Goal: Transaction & Acquisition: Purchase product/service

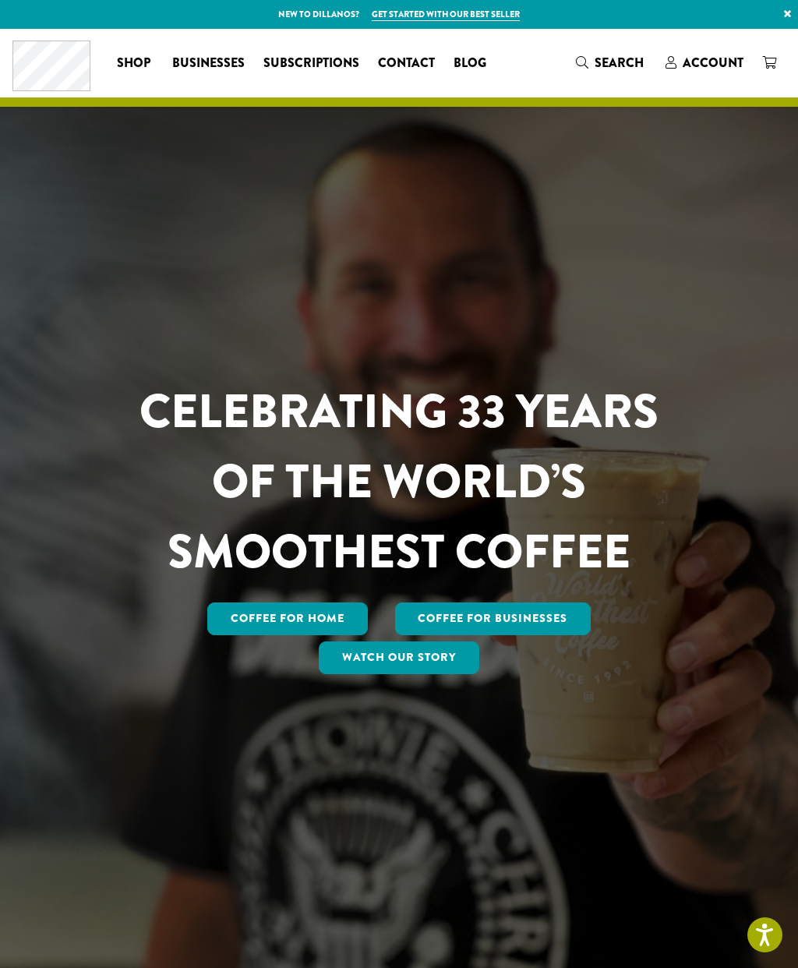
click at [714, 61] on span "Account" at bounding box center [713, 63] width 61 height 18
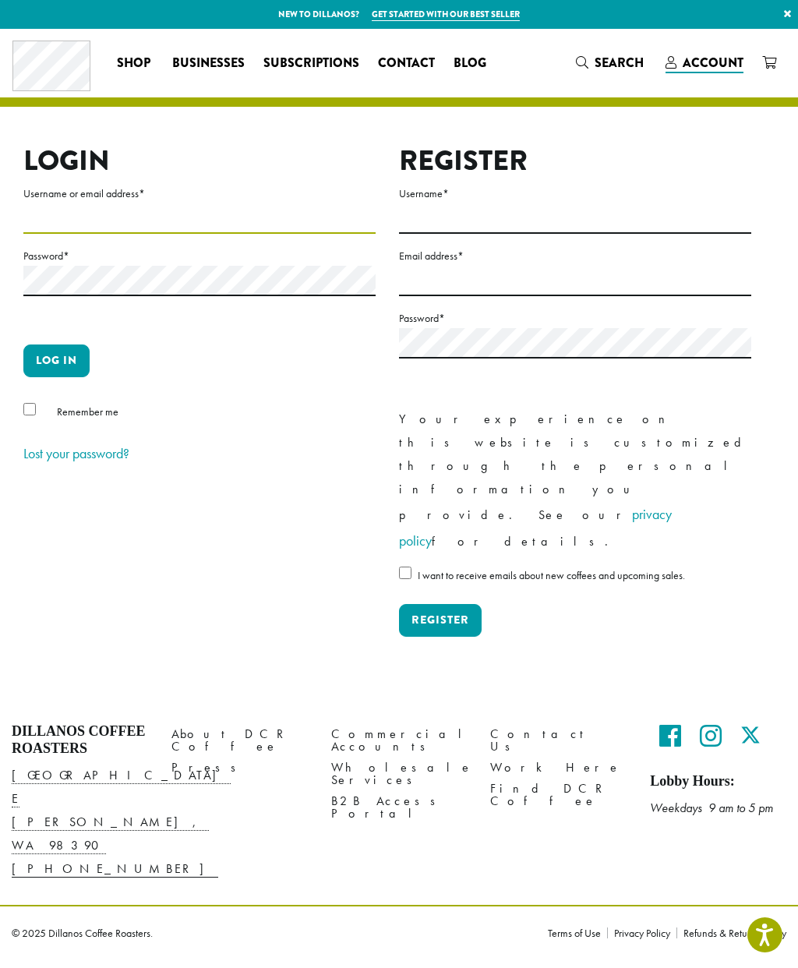
click at [89, 221] on input "Username or email address *" at bounding box center [199, 218] width 352 height 30
type input "**********"
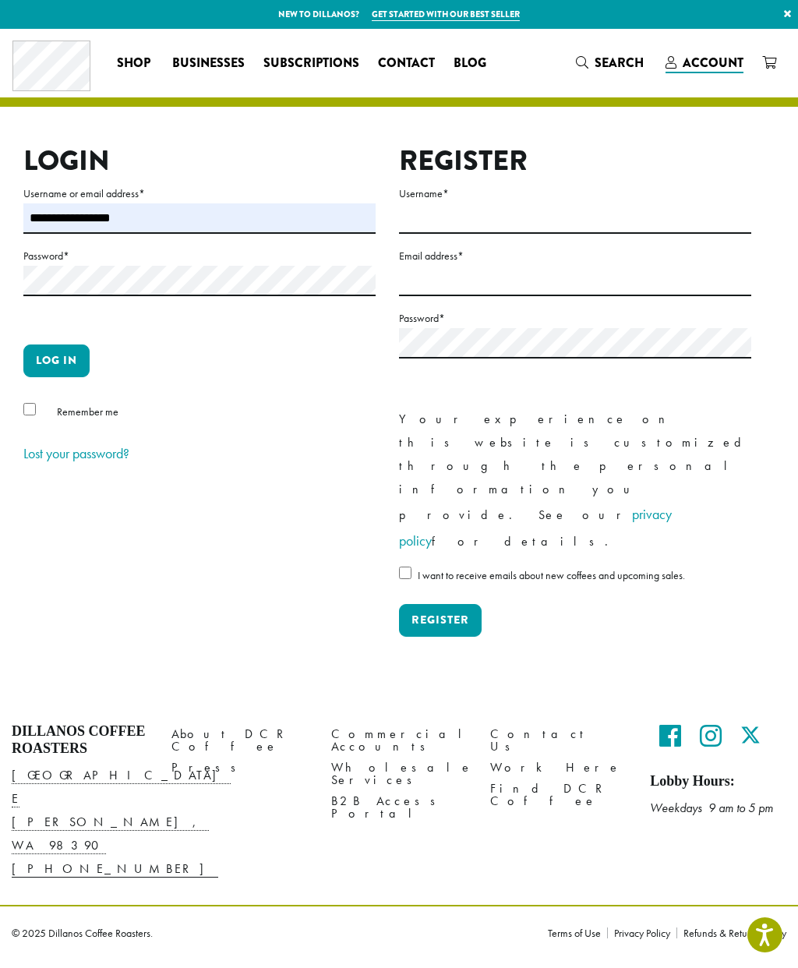
click at [70, 362] on button "Log in" at bounding box center [56, 360] width 66 height 33
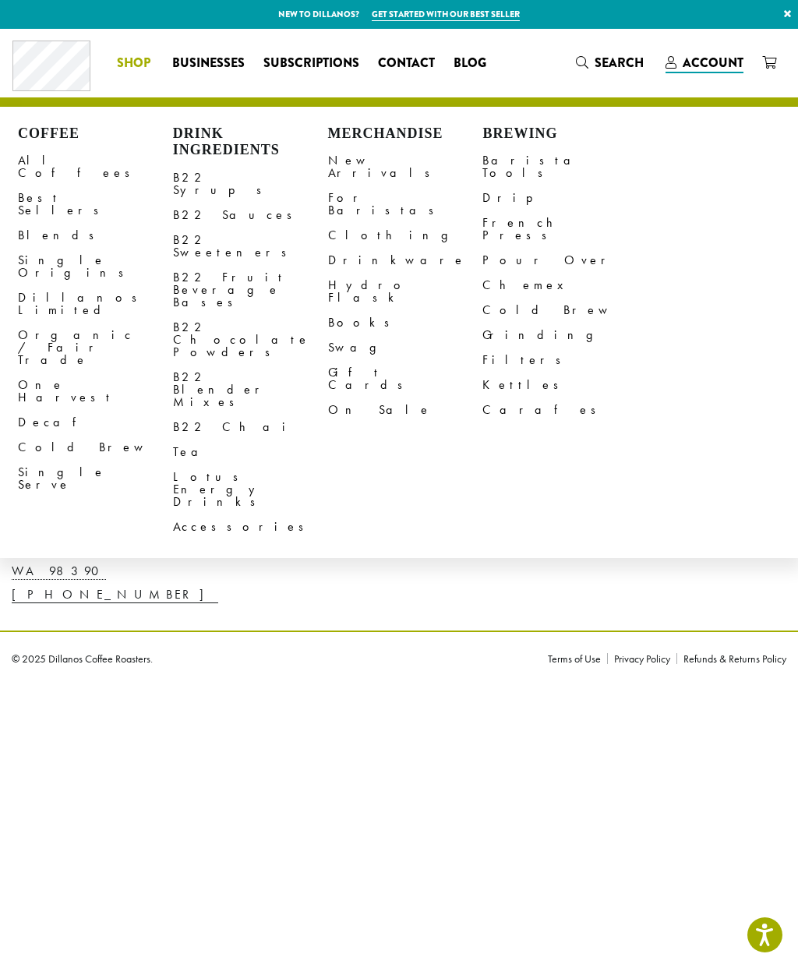
click at [210, 182] on link "B22 Syrups" at bounding box center [250, 183] width 155 height 37
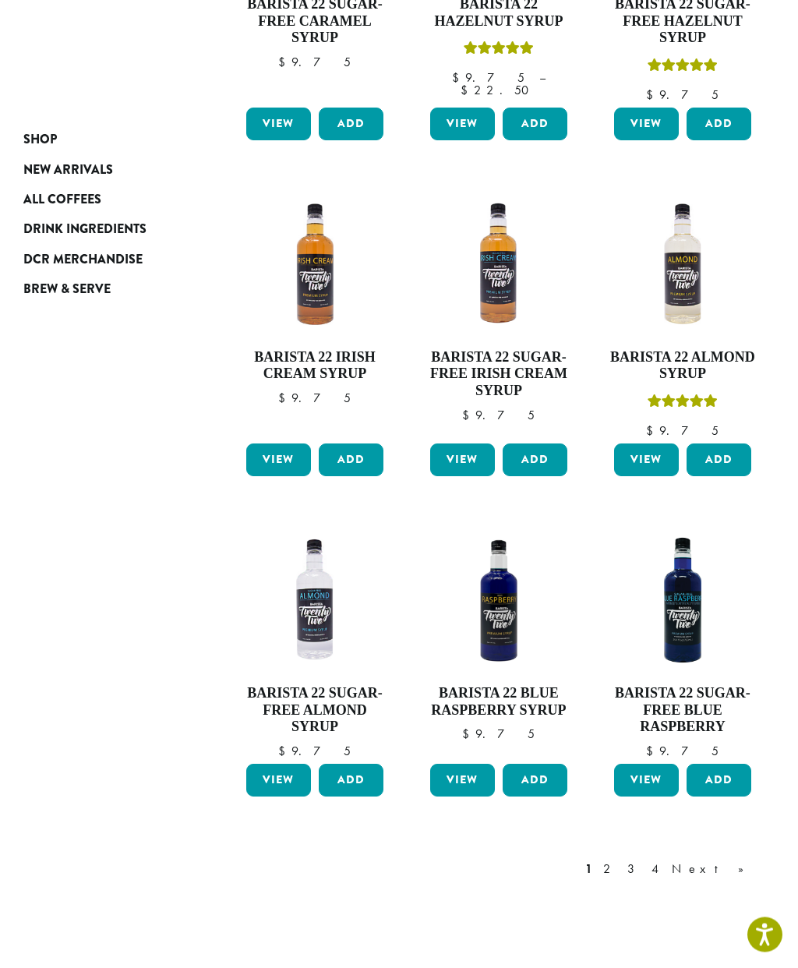
scroll to position [840, 0]
click at [744, 860] on link "Next »" at bounding box center [714, 869] width 90 height 19
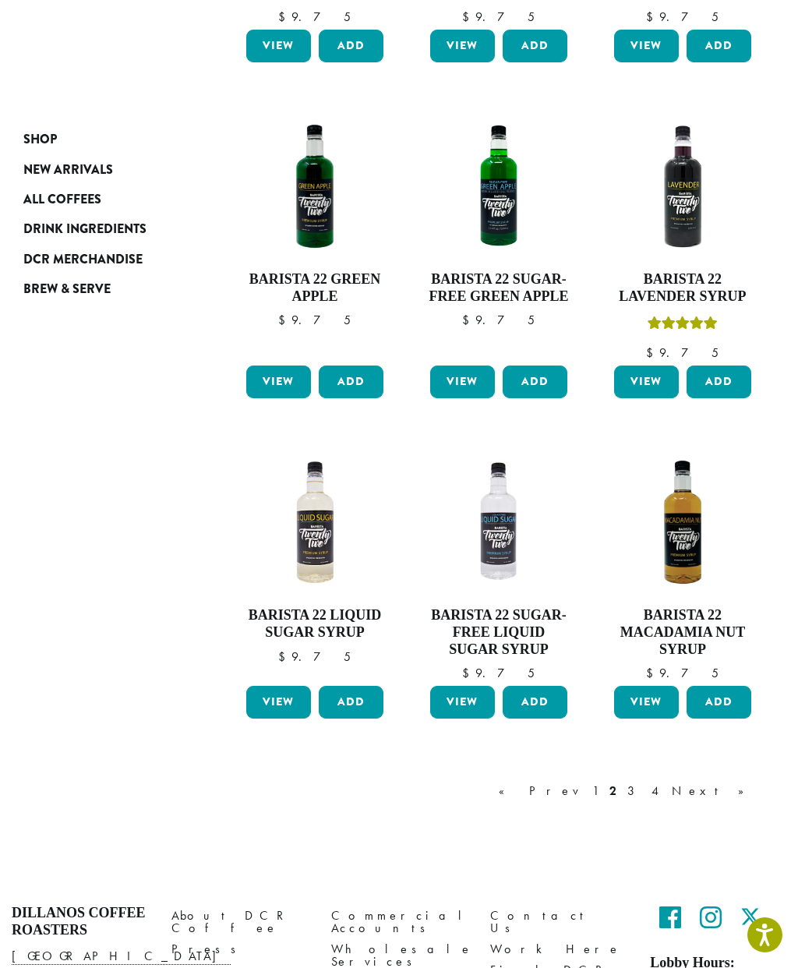
scroll to position [870, 0]
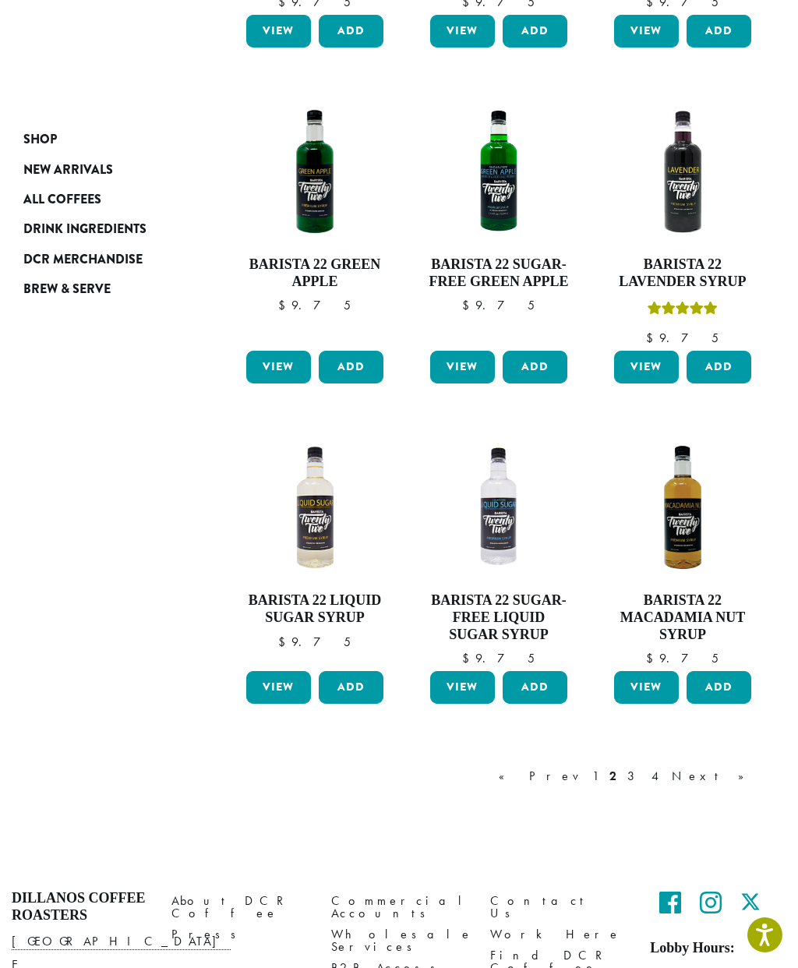
click at [729, 671] on button "Add" at bounding box center [719, 687] width 65 height 33
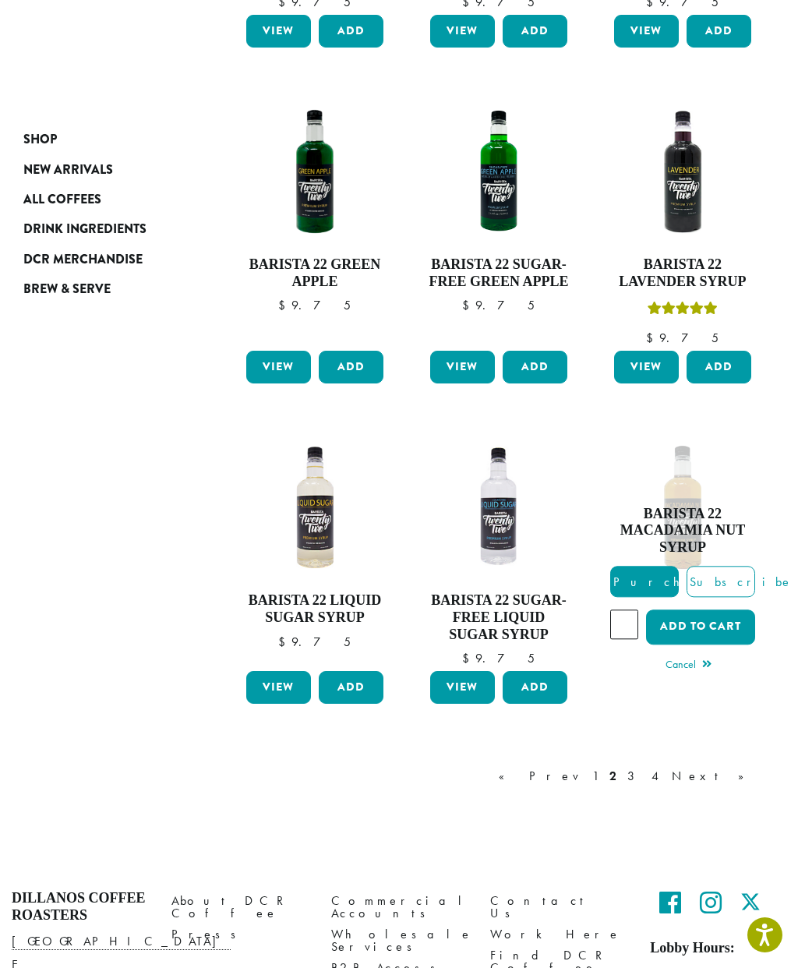
click at [708, 609] on button "Add to cart" at bounding box center [700, 626] width 109 height 35
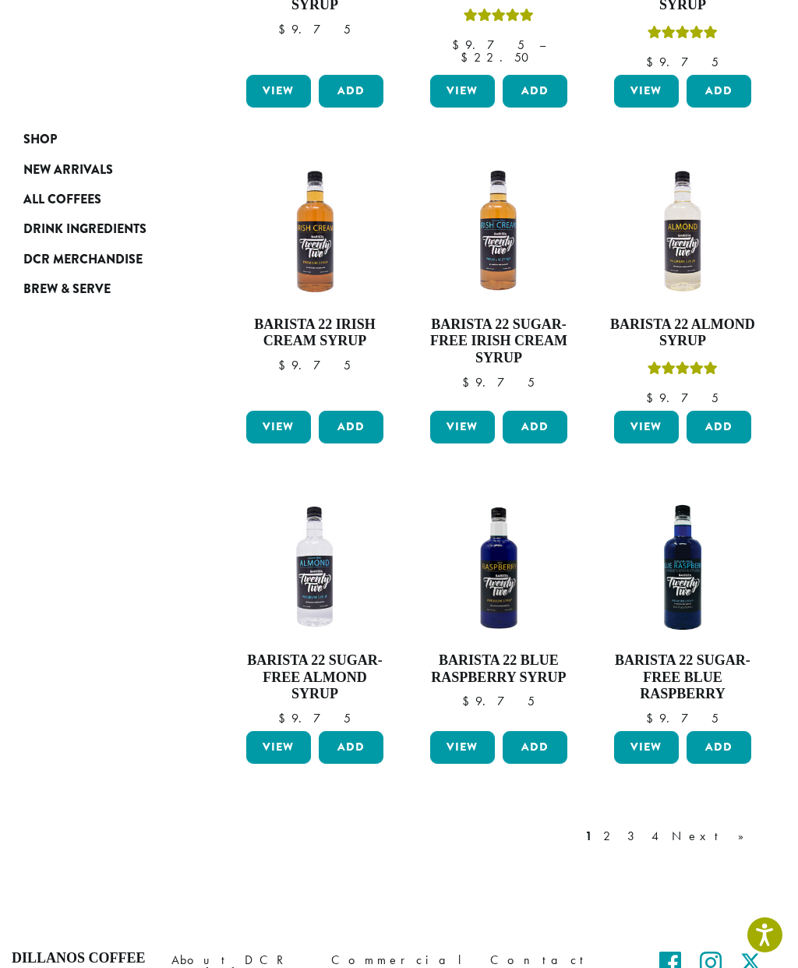
scroll to position [920, 0]
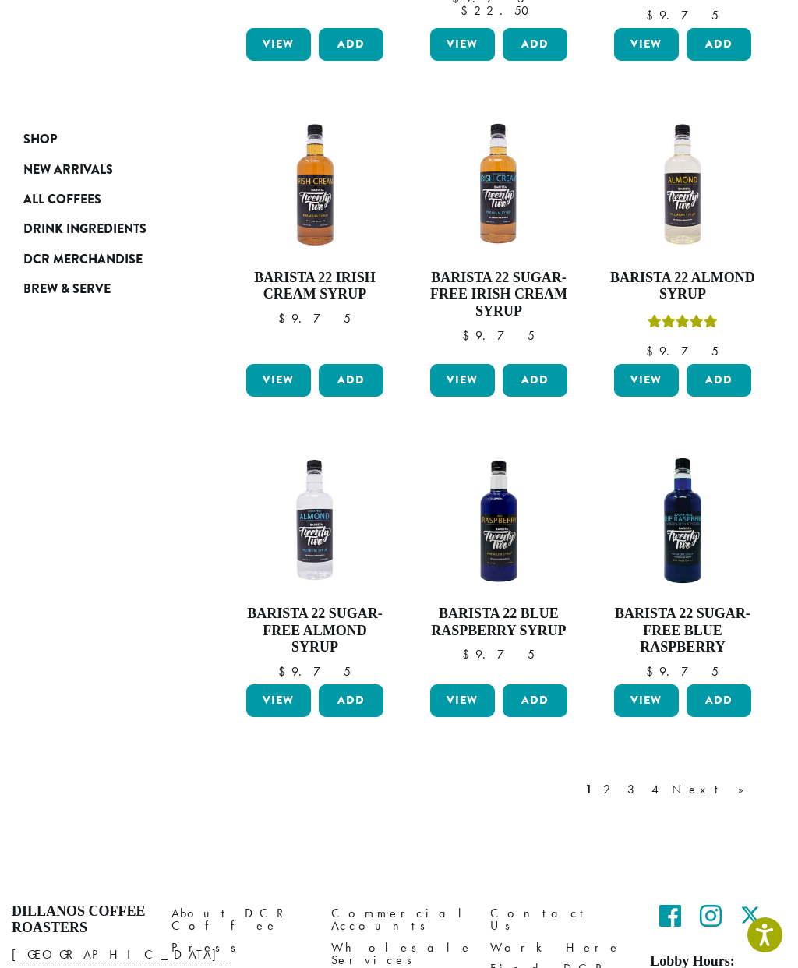
click at [745, 780] on link "Next »" at bounding box center [714, 789] width 90 height 19
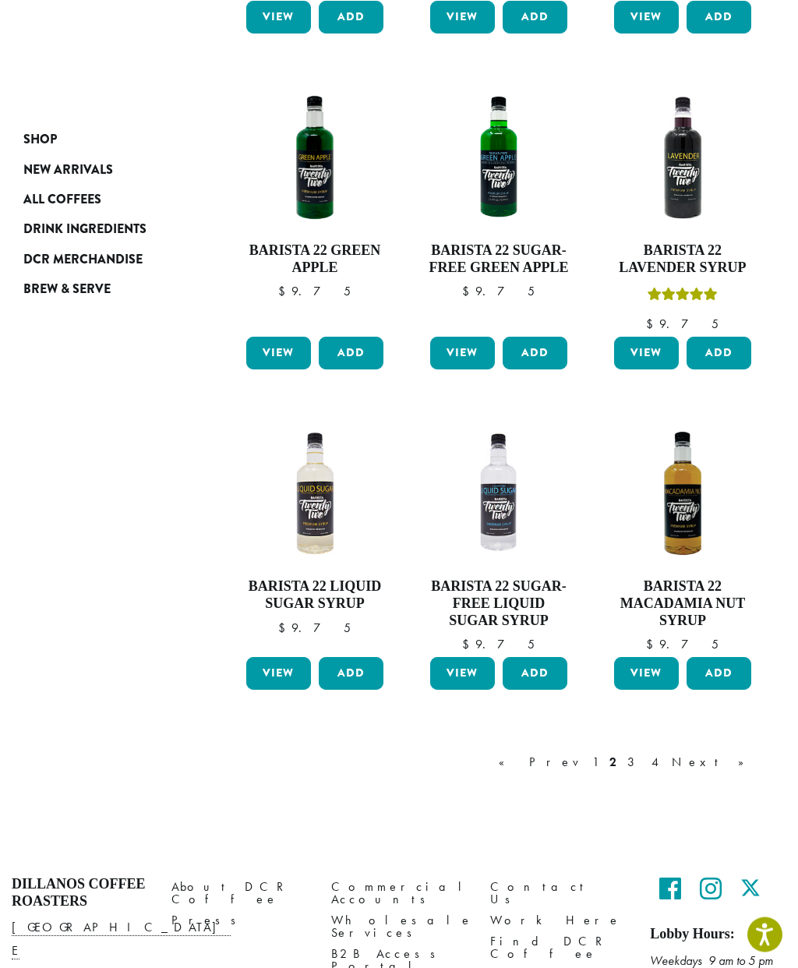
scroll to position [913, 0]
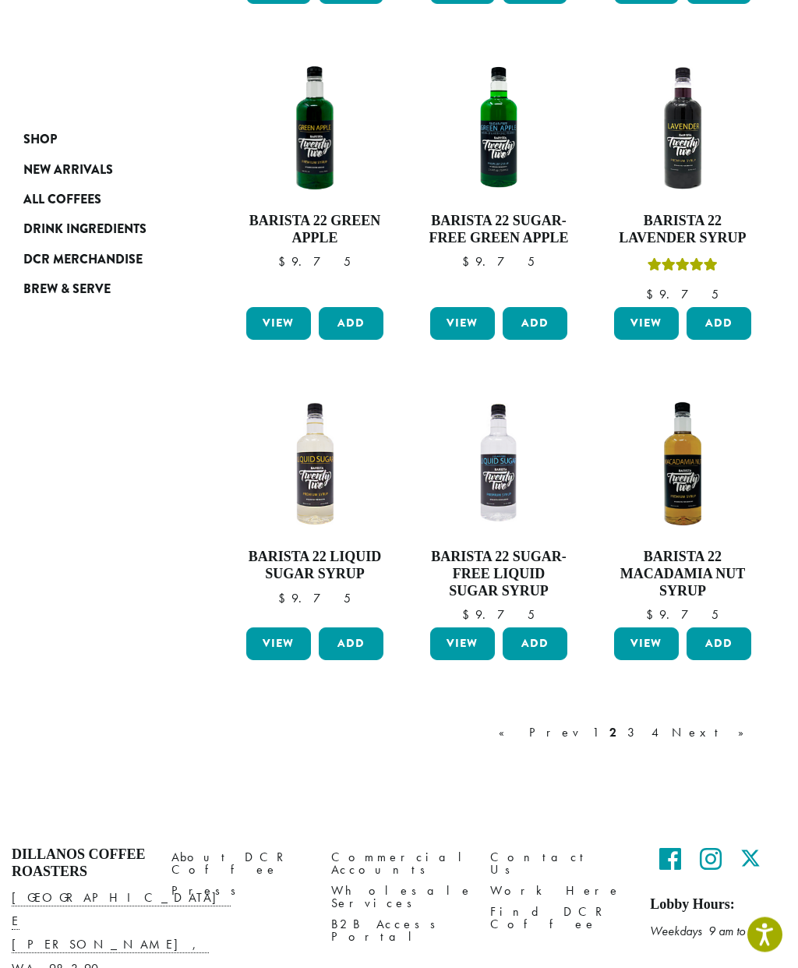
click at [744, 724] on link "Next »" at bounding box center [714, 733] width 90 height 19
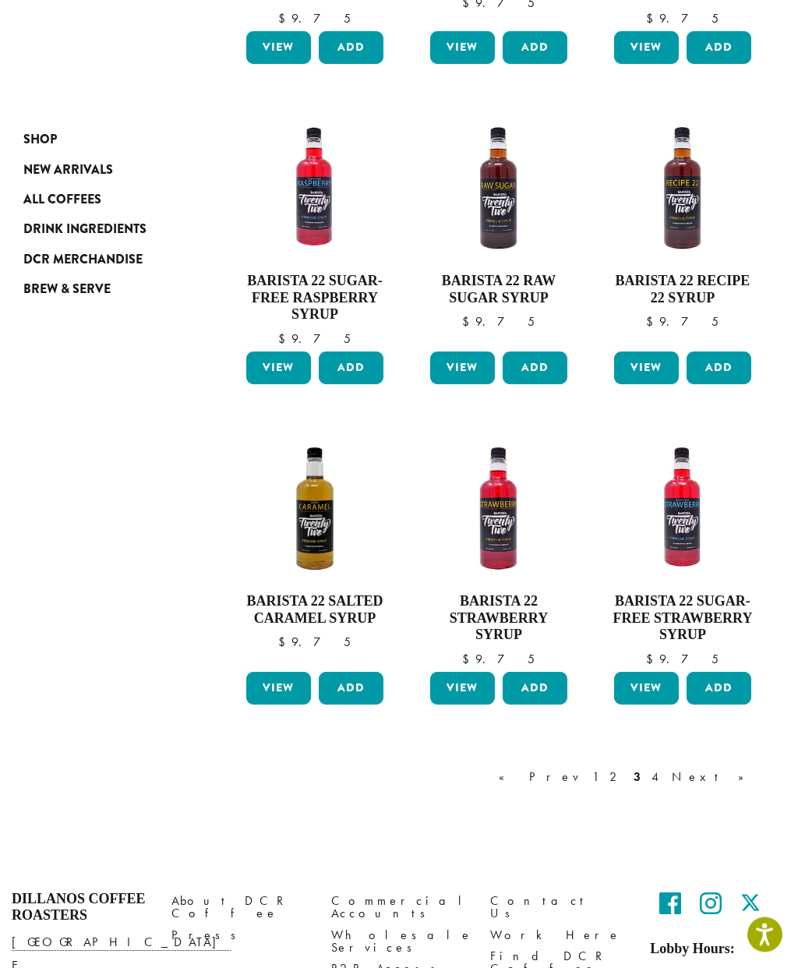
scroll to position [854, 0]
click at [743, 768] on link "Next »" at bounding box center [714, 777] width 90 height 19
